Goal: Task Accomplishment & Management: Use online tool/utility

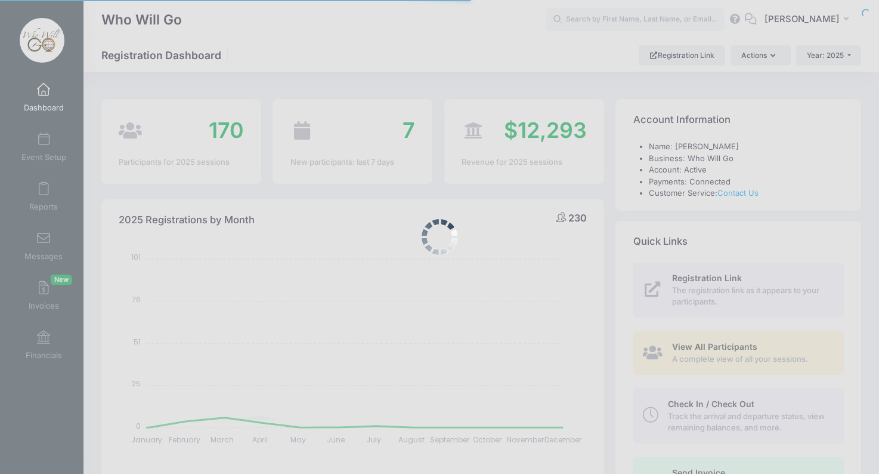
select select
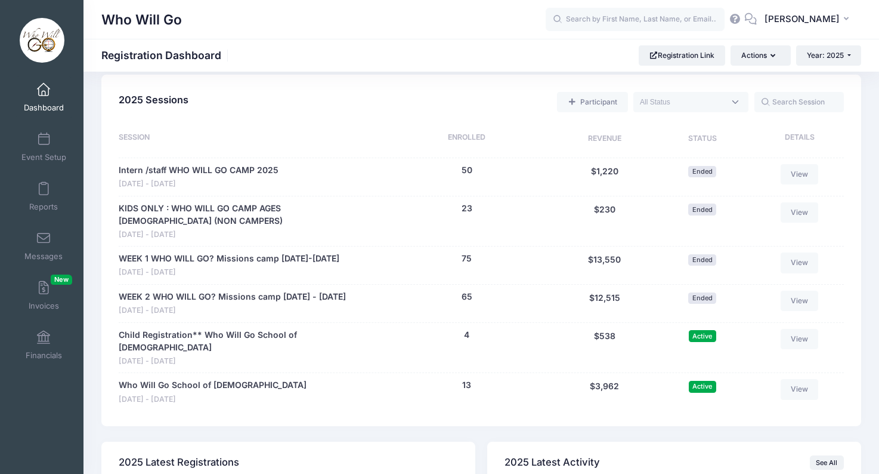
scroll to position [526, 0]
click at [200, 378] on link "Who Will Go School of [DEMOGRAPHIC_DATA]" at bounding box center [213, 384] width 188 height 13
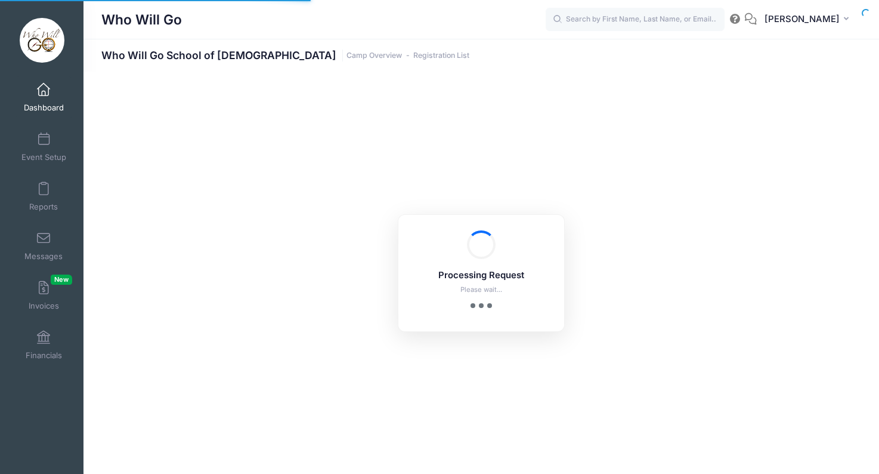
select select "10"
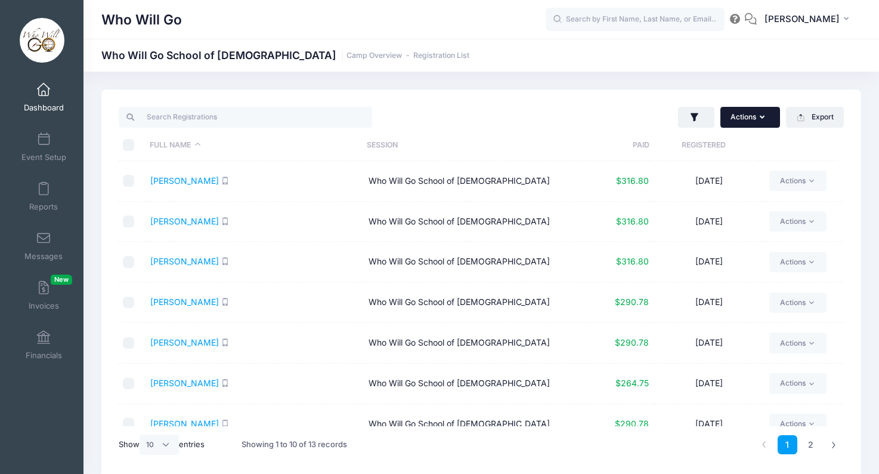
click at [758, 118] on button "Actions" at bounding box center [751, 117] width 60 height 20
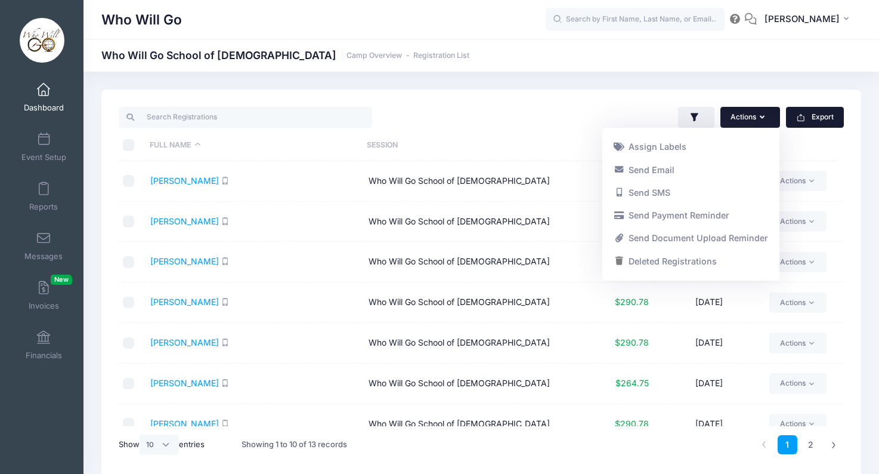
click at [808, 115] on button "Export" at bounding box center [815, 117] width 58 height 20
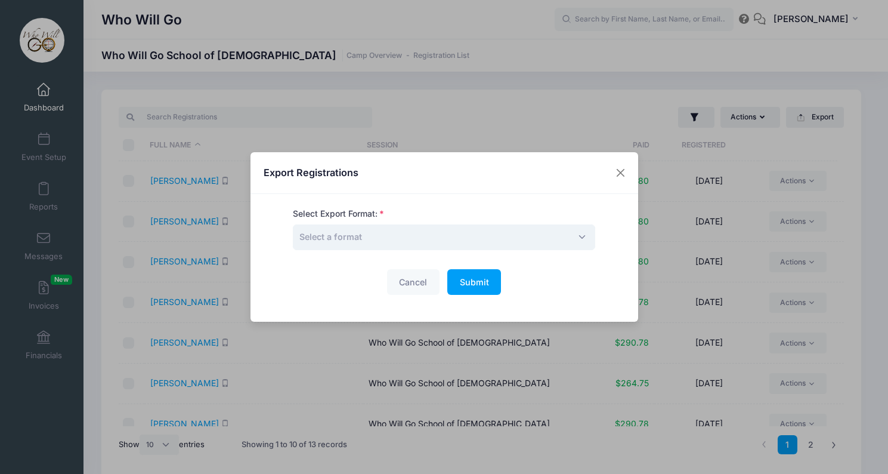
click at [397, 235] on span "Select a format" at bounding box center [444, 237] width 302 height 26
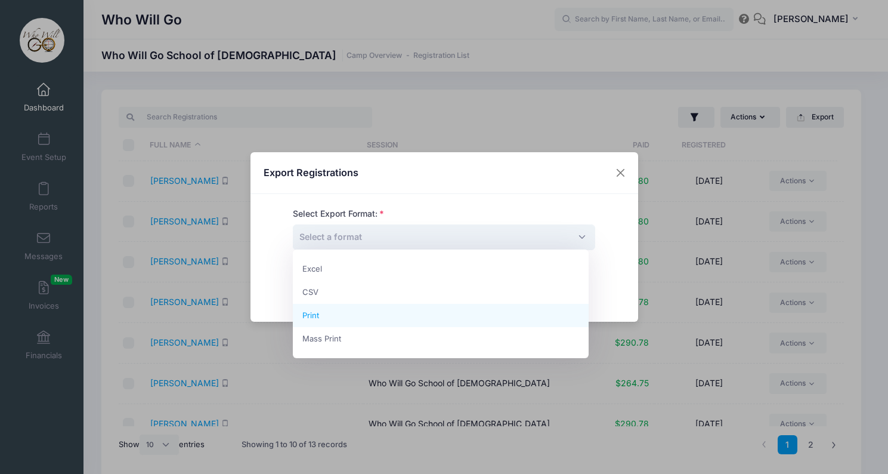
select select "print"
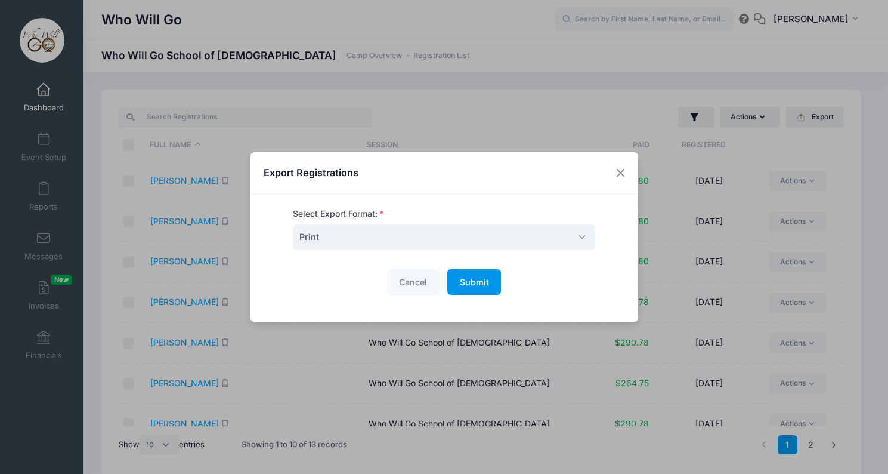
click at [474, 277] on span "Submit" at bounding box center [474, 282] width 29 height 10
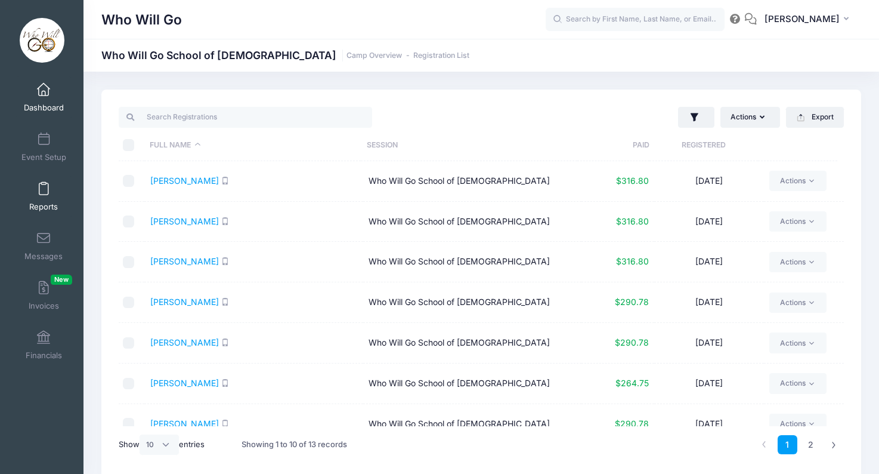
click at [43, 200] on link "Reports" at bounding box center [44, 196] width 57 height 42
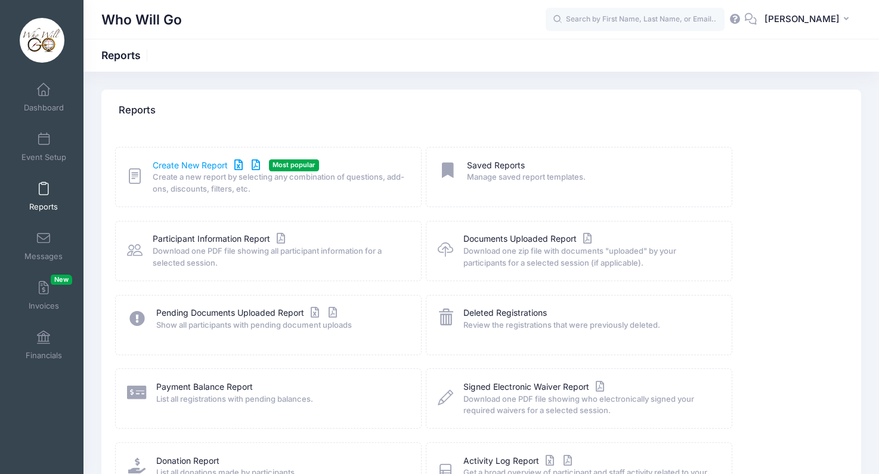
click at [178, 166] on link "Create New Report" at bounding box center [208, 165] width 111 height 13
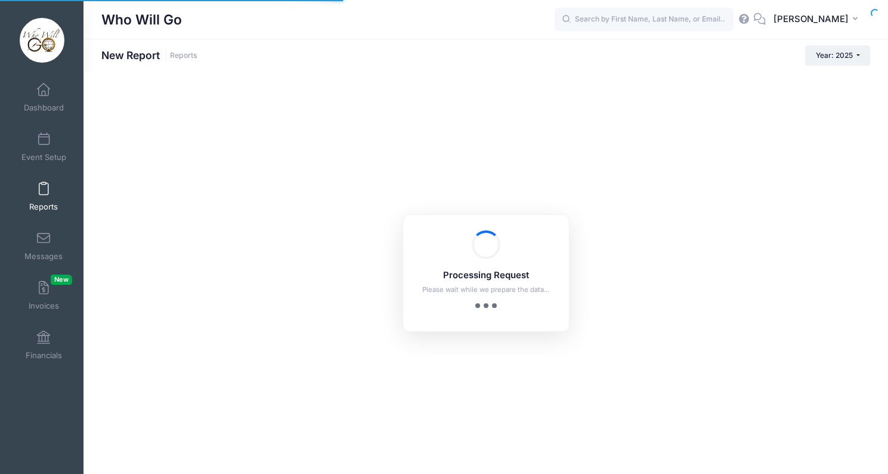
checkbox input "true"
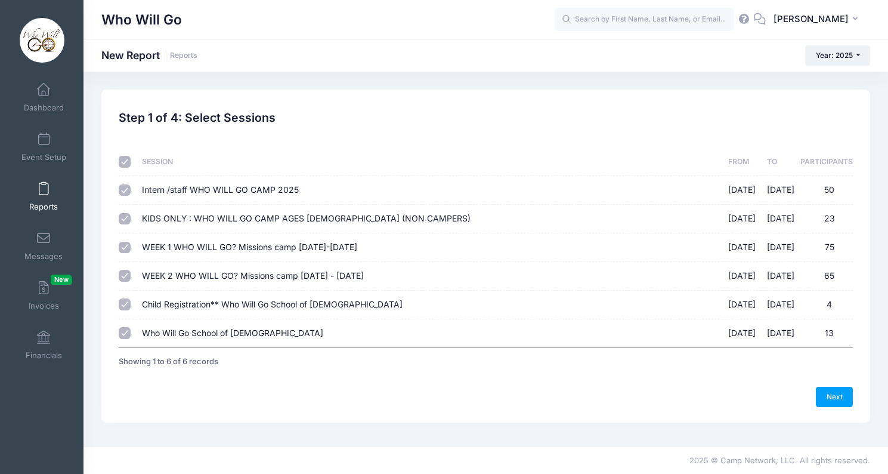
click at [123, 163] on input "checkbox" at bounding box center [125, 162] width 12 height 12
checkbox input "false"
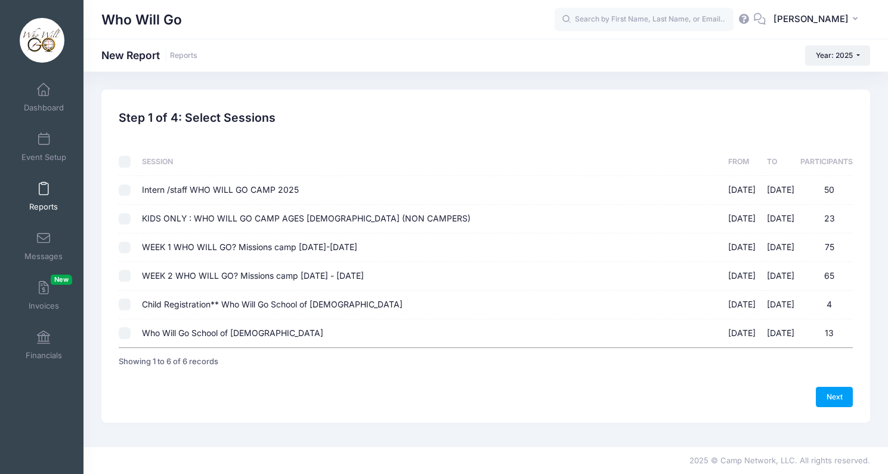
checkbox input "false"
click at [125, 301] on input "Child Registration** Who Will Go School of Evangelism 09/01/2025 - 09/05/2025 4" at bounding box center [125, 304] width 12 height 12
checkbox input "true"
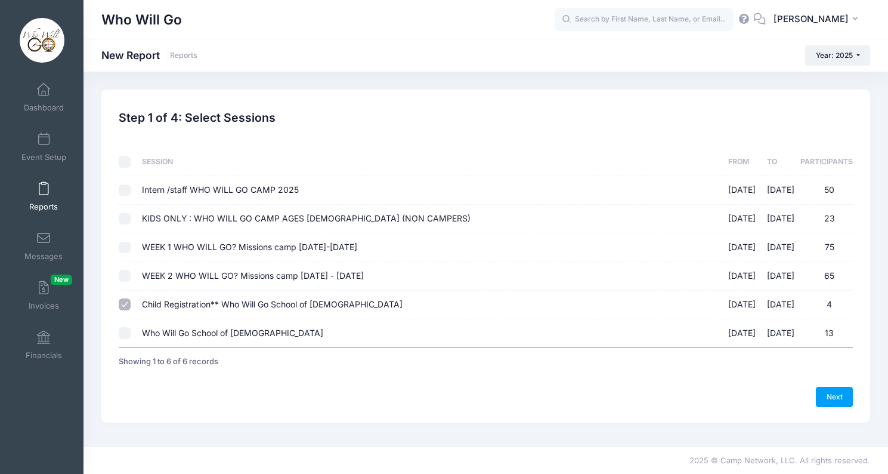
click at [123, 331] on input "Who Will Go School of Evangelism 09/01/2025 - 09/05/2025 13" at bounding box center [125, 333] width 12 height 12
checkbox input "true"
click at [842, 396] on link "Next" at bounding box center [834, 397] width 37 height 20
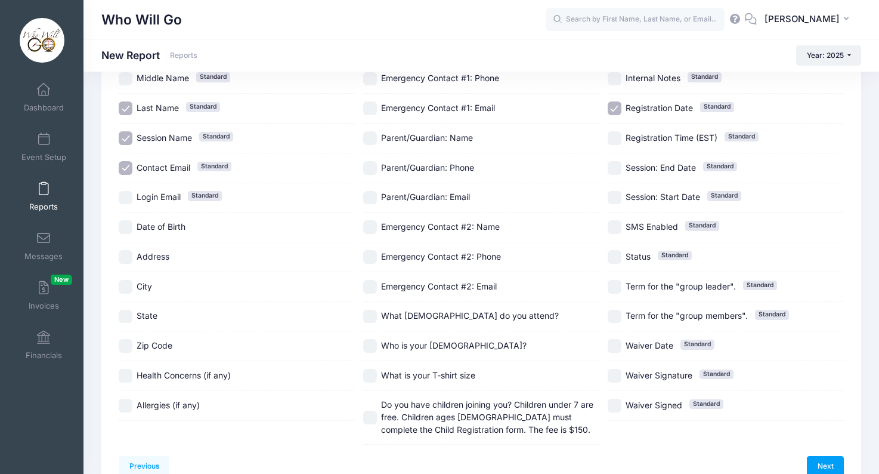
scroll to position [131, 0]
click at [132, 199] on label "Login Email Standard" at bounding box center [237, 198] width 236 height 14
checkbox input "true"
click at [122, 227] on input "Date of Birth" at bounding box center [126, 227] width 14 height 14
checkbox input "true"
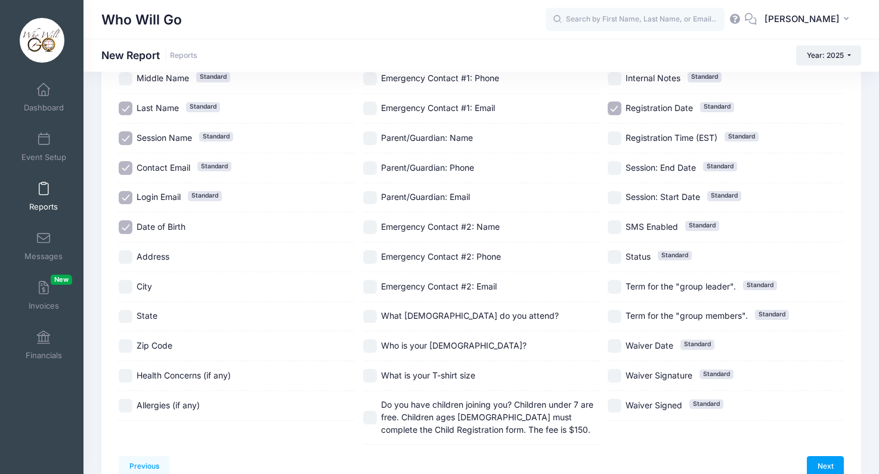
click at [122, 252] on input "Address" at bounding box center [126, 257] width 14 height 14
checkbox input "true"
click at [123, 296] on div "City" at bounding box center [237, 287] width 236 height 30
checkbox input "true"
click at [123, 317] on input "State" at bounding box center [126, 317] width 14 height 14
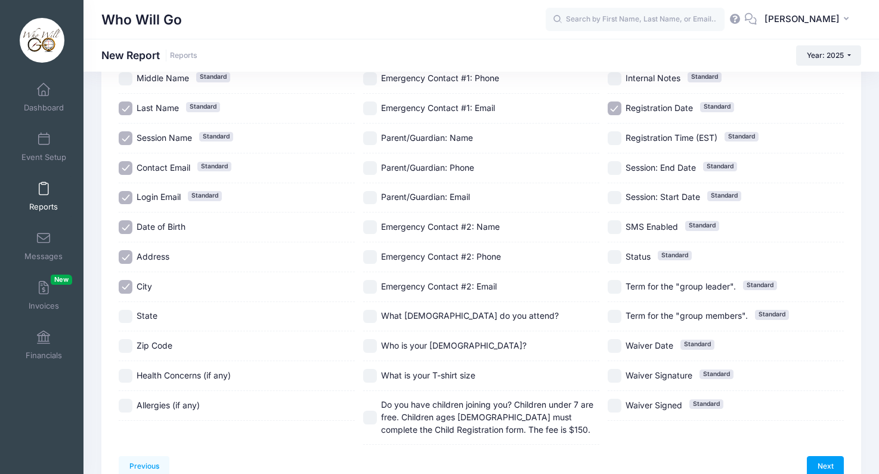
checkbox input "true"
click at [123, 342] on input "Zip Code" at bounding box center [126, 346] width 14 height 14
checkbox input "true"
click at [121, 386] on div "Health Concerns (if any)" at bounding box center [237, 376] width 236 height 30
checkbox input "true"
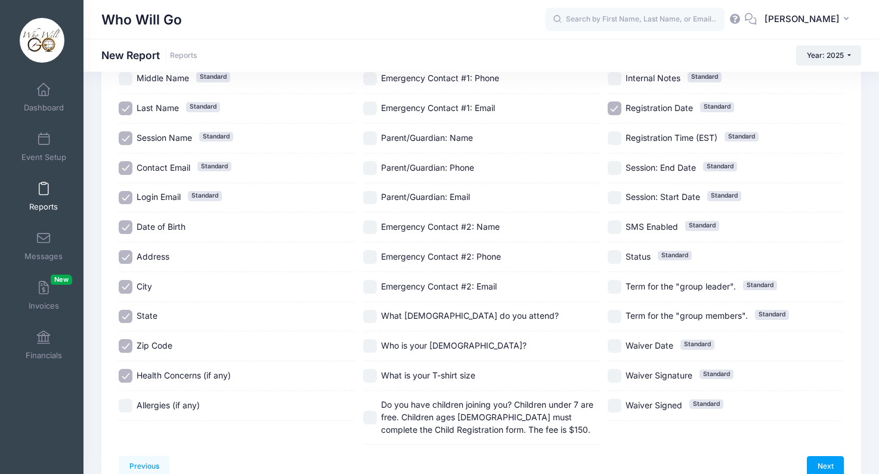
click at [123, 407] on input "Allergies (if any)" at bounding box center [126, 406] width 14 height 14
checkbox input "true"
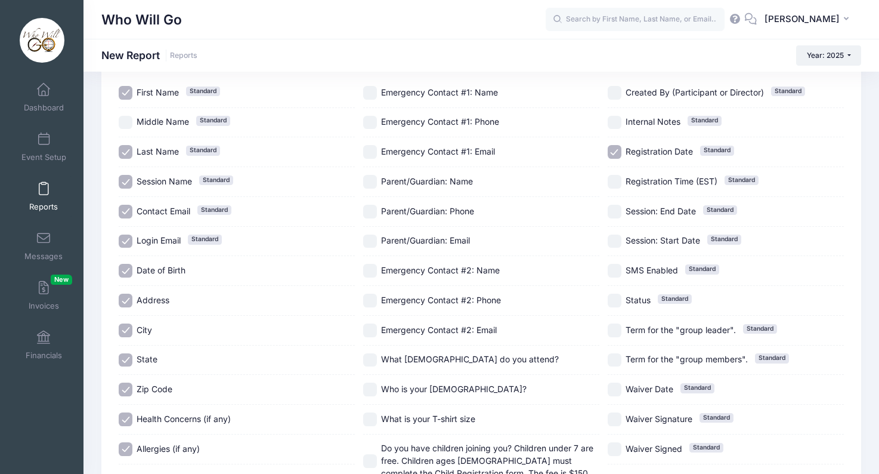
scroll to position [77, 0]
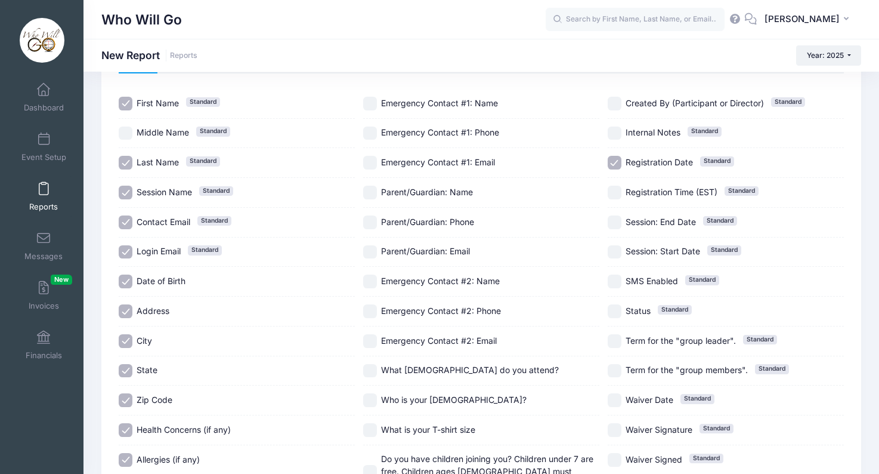
click at [379, 106] on label "Emergency Contact #1: Name" at bounding box center [481, 104] width 236 height 14
checkbox input "true"
click at [378, 138] on label "Emergency Contact #1: Phone" at bounding box center [481, 133] width 236 height 14
checkbox input "true"
click at [378, 155] on div "Emergency Contact #1: Email" at bounding box center [481, 163] width 236 height 30
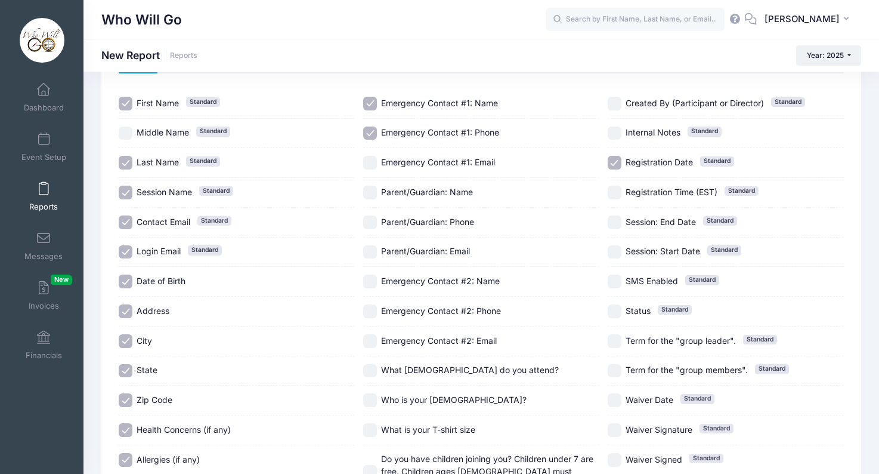
checkbox input "true"
click at [373, 194] on input "Parent/Guardian: Name" at bounding box center [370, 193] width 14 height 14
checkbox input "true"
click at [367, 221] on input "Parent/Guardian: Phone" at bounding box center [370, 222] width 14 height 14
checkbox input "true"
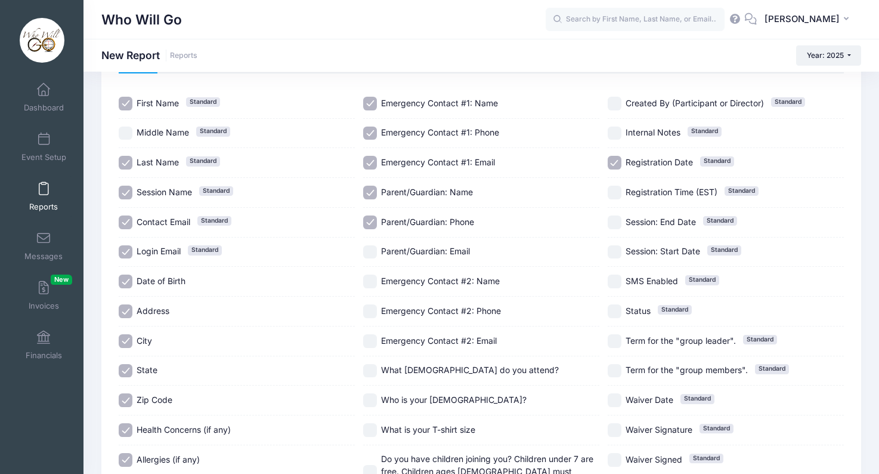
click at [367, 251] on input "Parent/Guardian: Email" at bounding box center [370, 252] width 14 height 14
checkbox input "true"
click at [367, 274] on input "Emergency Contact #2: Name" at bounding box center [370, 281] width 14 height 14
checkbox input "true"
click at [366, 316] on input "Emergency Contact #2: Phone" at bounding box center [370, 311] width 14 height 14
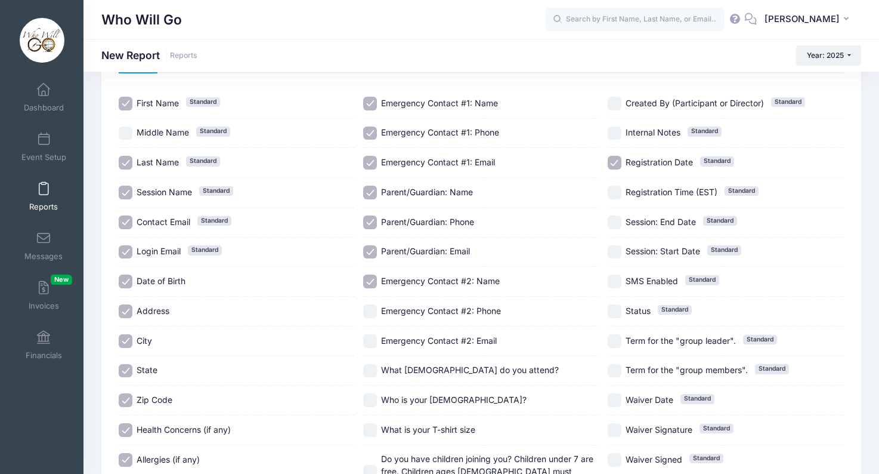
checkbox input "true"
click at [368, 345] on input "Emergency Contact #2: Email" at bounding box center [370, 341] width 14 height 14
checkbox input "true"
click at [368, 375] on input "What [DEMOGRAPHIC_DATA] do you attend?" at bounding box center [370, 371] width 14 height 14
checkbox input "true"
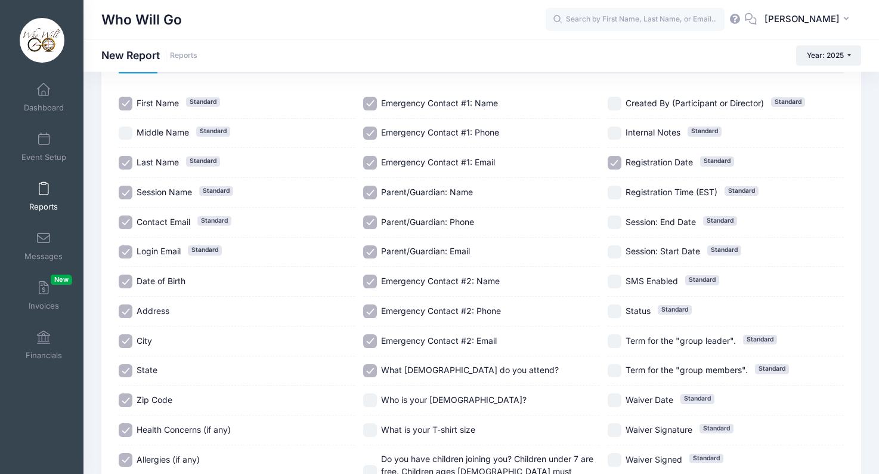
click at [366, 394] on input "Who is your [DEMOGRAPHIC_DATA]?" at bounding box center [370, 400] width 14 height 14
checkbox input "true"
click at [369, 437] on div "What is your T-shirt size" at bounding box center [481, 430] width 236 height 30
checkbox input "true"
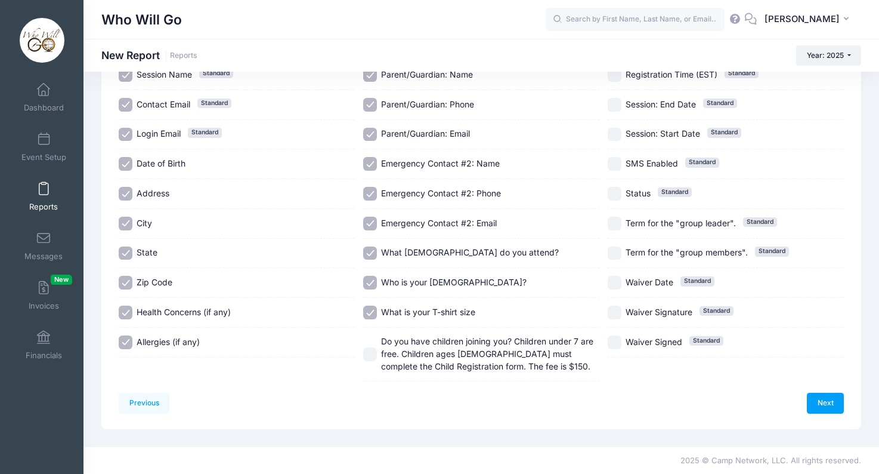
scroll to position [199, 0]
click at [375, 350] on input "Do you have children joining you? Children under 7 are free. Children ages [DEM…" at bounding box center [370, 354] width 14 height 14
checkbox input "true"
click at [616, 347] on input "Waiver Signed Standard" at bounding box center [615, 342] width 14 height 14
checkbox input "true"
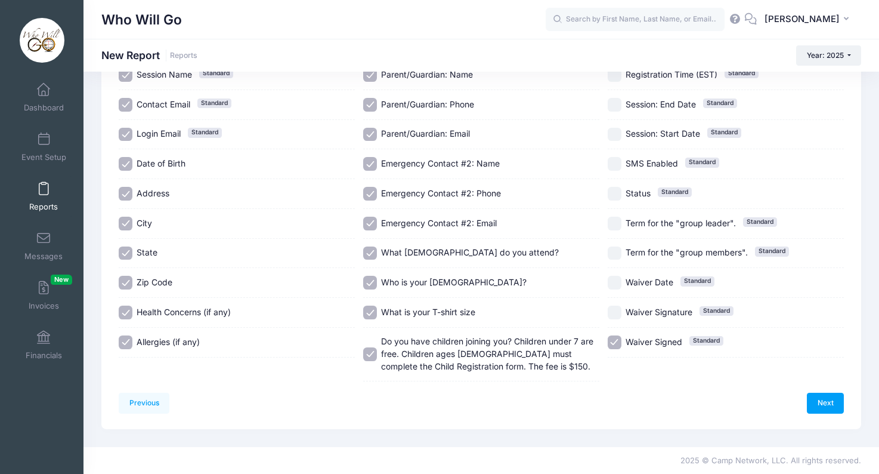
click at [616, 309] on input "Waiver Signature Standard" at bounding box center [615, 312] width 14 height 14
checkbox input "true"
click at [614, 282] on input "Waiver Date Standard" at bounding box center [615, 283] width 14 height 14
checkbox input "true"
click at [614, 258] on input "Term for the "group members". Standard" at bounding box center [615, 253] width 14 height 14
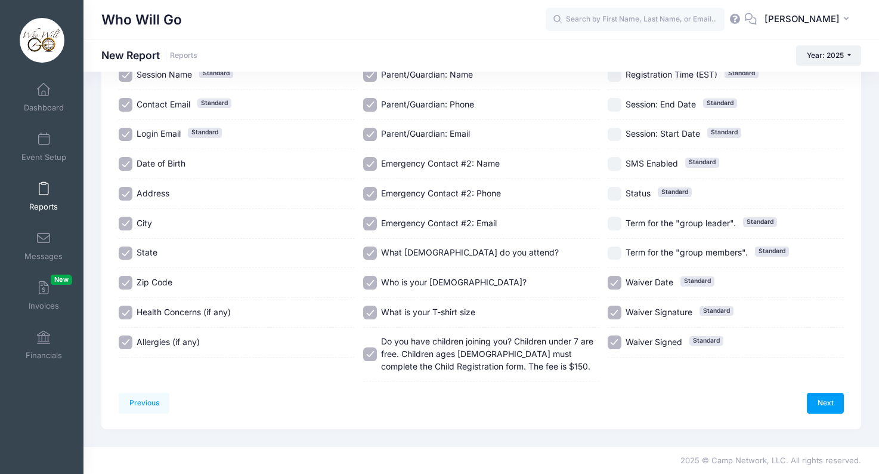
checkbox input "true"
click at [614, 221] on input "Term for the "group leader". Standard" at bounding box center [615, 224] width 14 height 14
checkbox input "true"
click at [616, 182] on div "Status Standard" at bounding box center [726, 194] width 236 height 30
checkbox input "true"
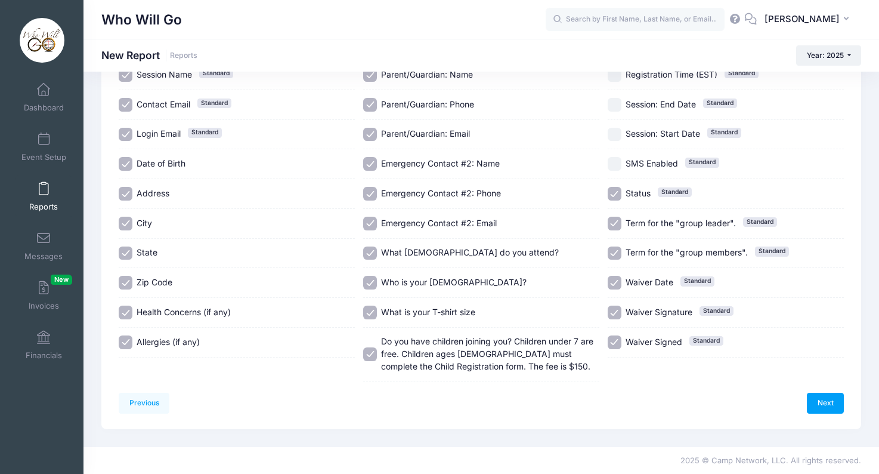
click at [614, 162] on input "SMS Enabled Standard" at bounding box center [615, 164] width 14 height 14
checkbox input "true"
click at [614, 133] on input "Session: Start Date Standard" at bounding box center [615, 135] width 14 height 14
checkbox input "true"
click at [614, 102] on input "Session: End Date Standard" at bounding box center [615, 105] width 14 height 14
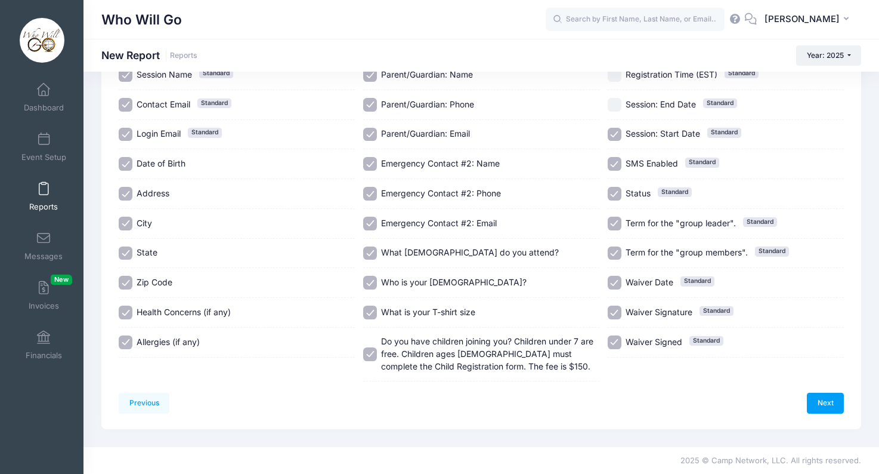
checkbox input "true"
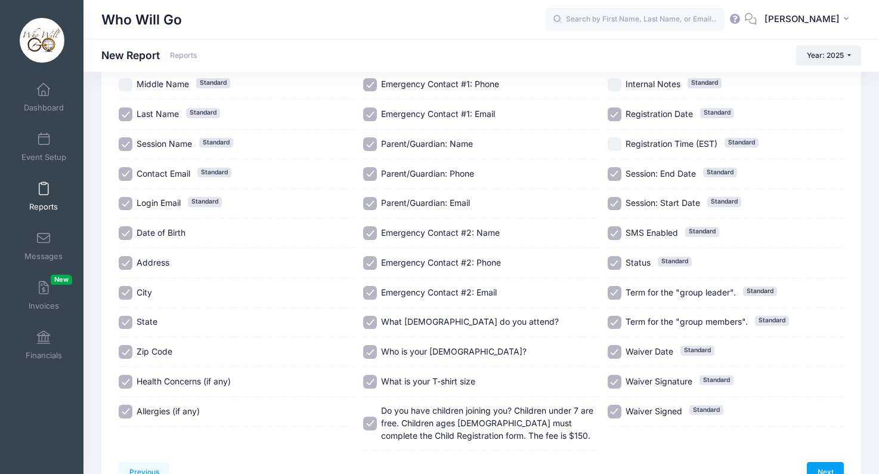
scroll to position [121, 0]
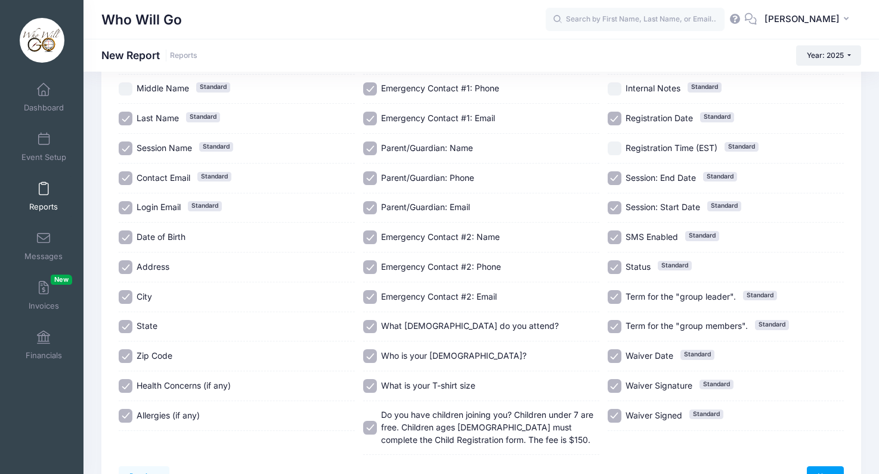
click at [616, 155] on input "Registration Time (EST) Standard" at bounding box center [615, 148] width 14 height 14
checkbox input "true"
click at [616, 92] on input "Internal Notes Standard" at bounding box center [615, 89] width 14 height 14
checkbox input "true"
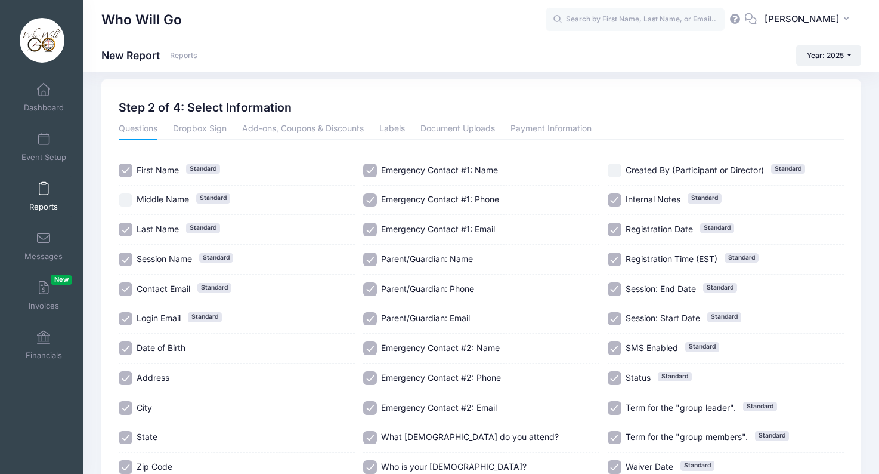
scroll to position [4, 0]
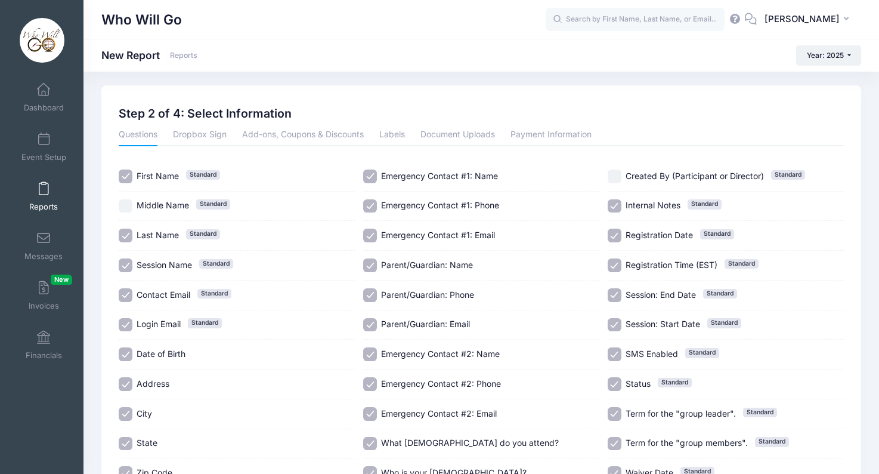
click at [612, 183] on input "Created By (Participant or Director) Standard" at bounding box center [615, 176] width 14 height 14
checkbox input "true"
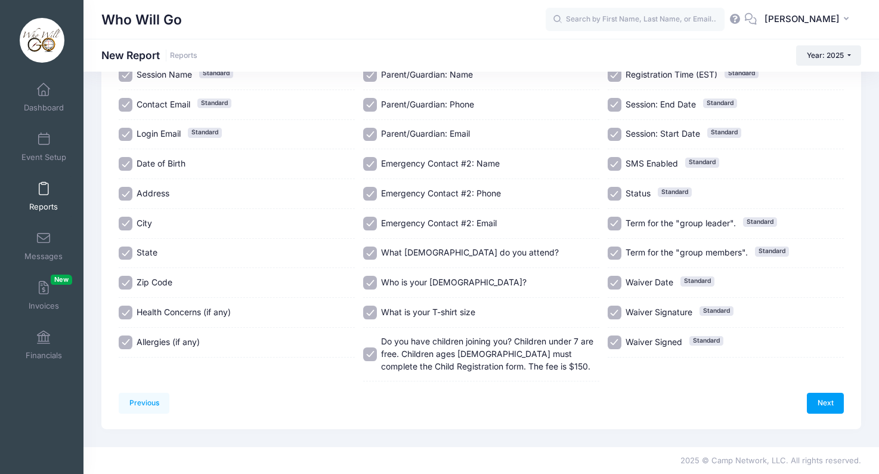
scroll to position [331, 0]
click at [825, 393] on link "Next" at bounding box center [825, 403] width 37 height 20
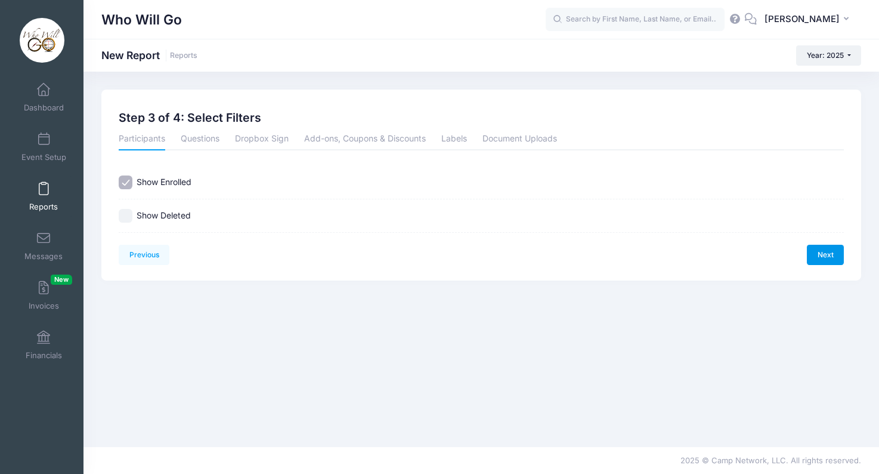
scroll to position [0, 0]
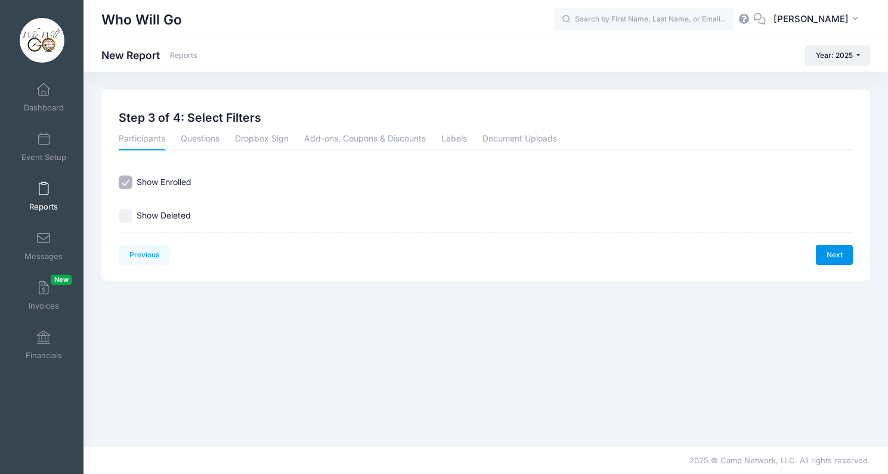
click at [825, 259] on link "Next" at bounding box center [834, 255] width 37 height 20
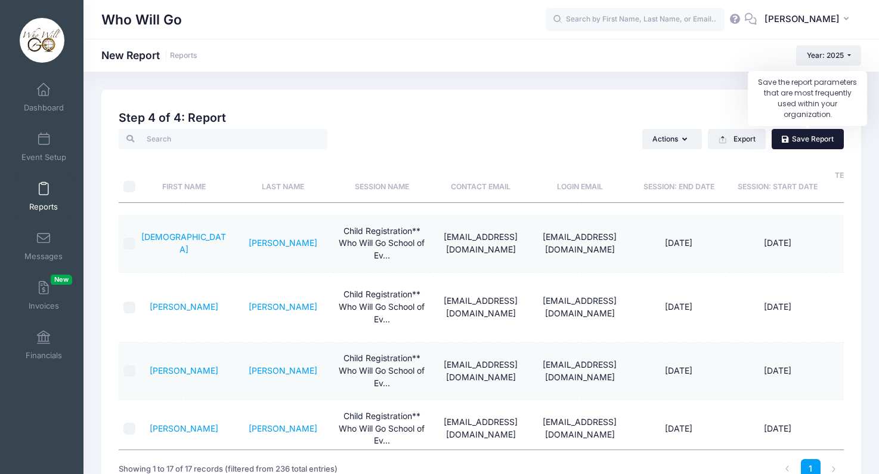
click at [792, 140] on link "Save Report" at bounding box center [808, 139] width 72 height 20
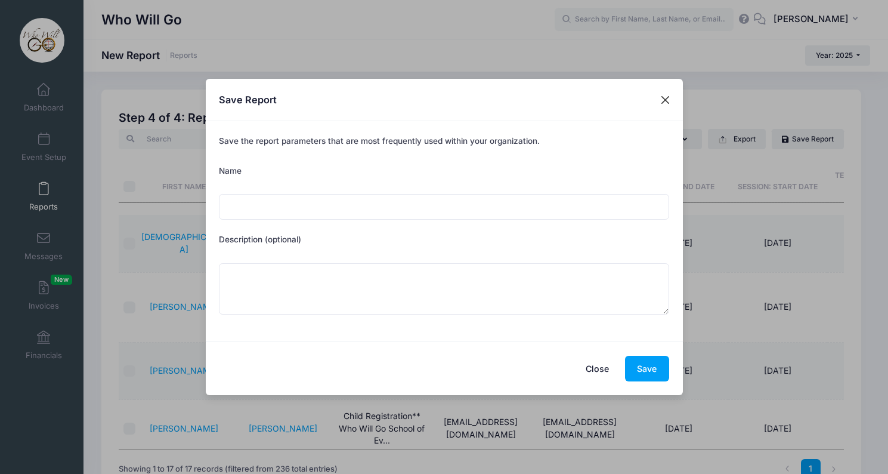
click at [664, 104] on button "Close" at bounding box center [664, 99] width 21 height 21
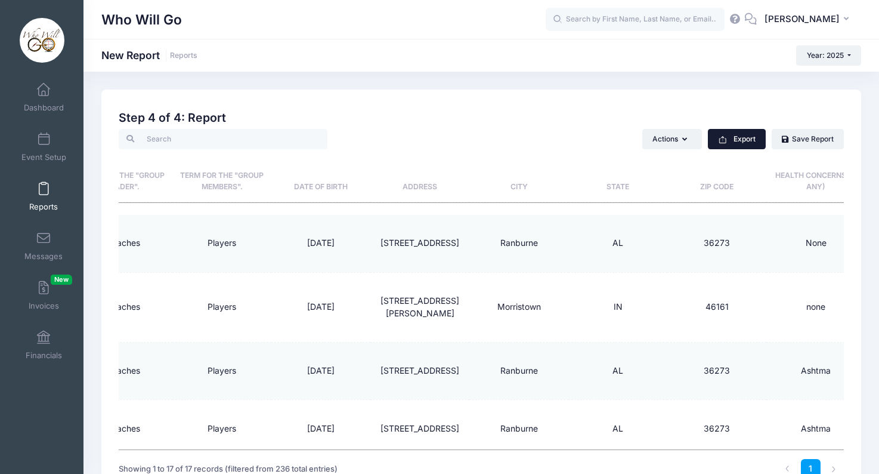
click at [740, 144] on button "Export" at bounding box center [737, 139] width 58 height 20
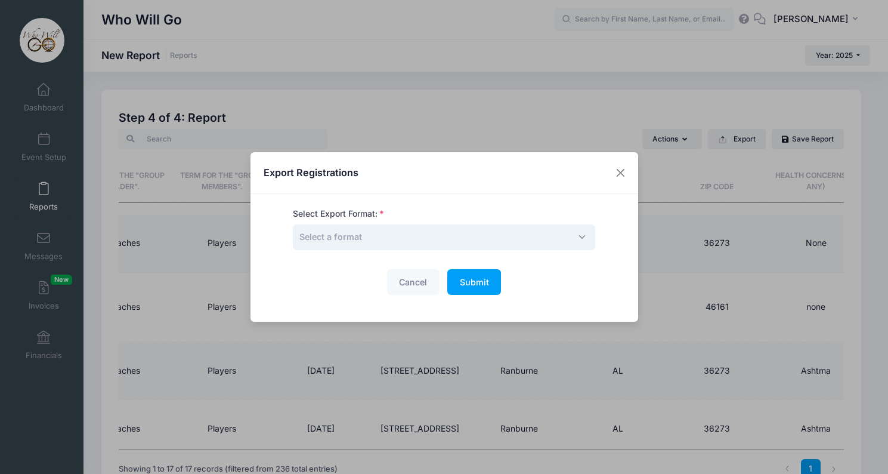
click at [367, 240] on span "Select a format" at bounding box center [444, 237] width 302 height 26
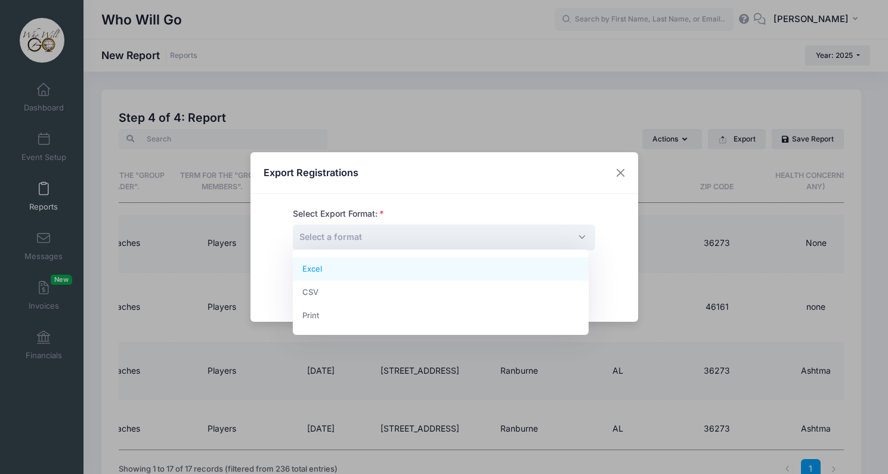
select select "excel"
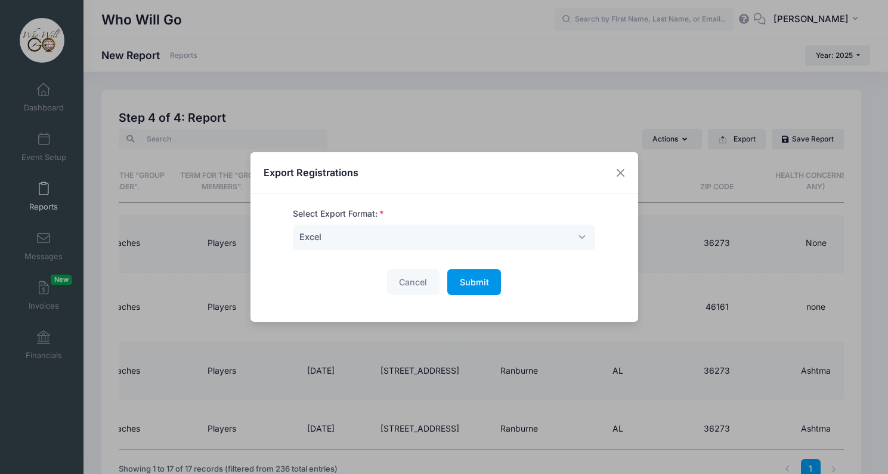
click at [475, 281] on span "Submit" at bounding box center [474, 282] width 29 height 10
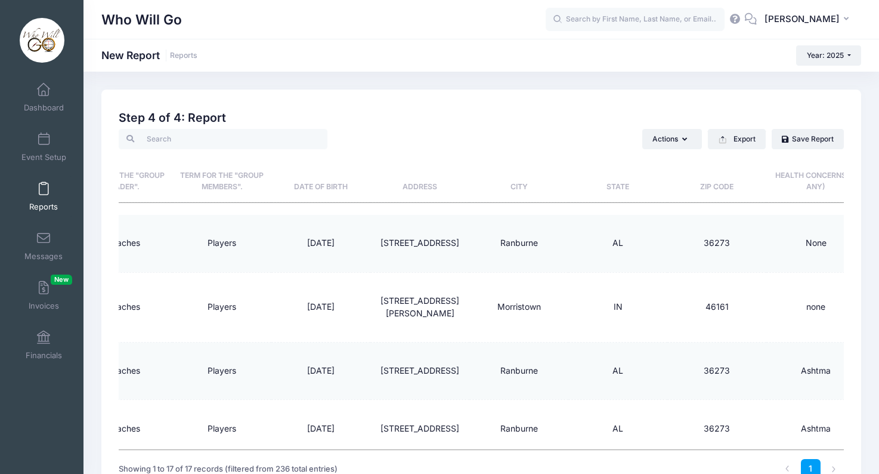
click at [737, 246] on td "36273" at bounding box center [717, 243] width 99 height 57
